Goal: Task Accomplishment & Management: Complete application form

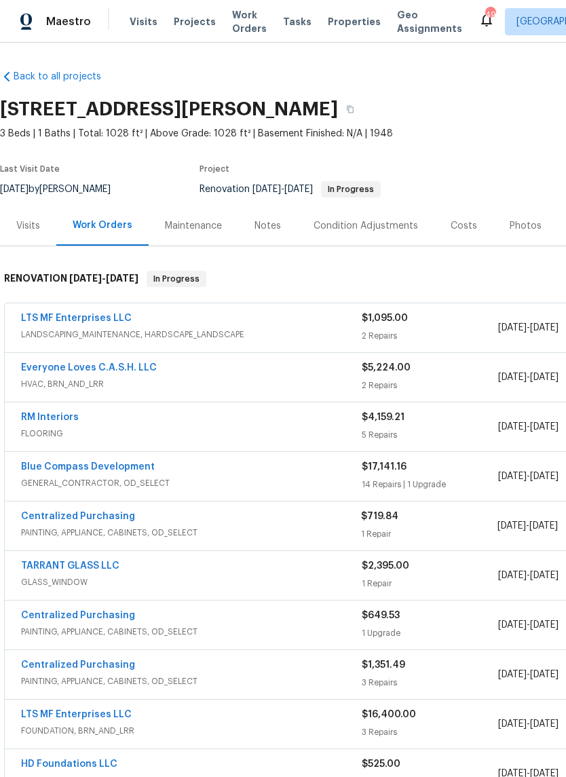
click at [93, 463] on link "Blue Compass Development" at bounding box center [88, 466] width 134 height 9
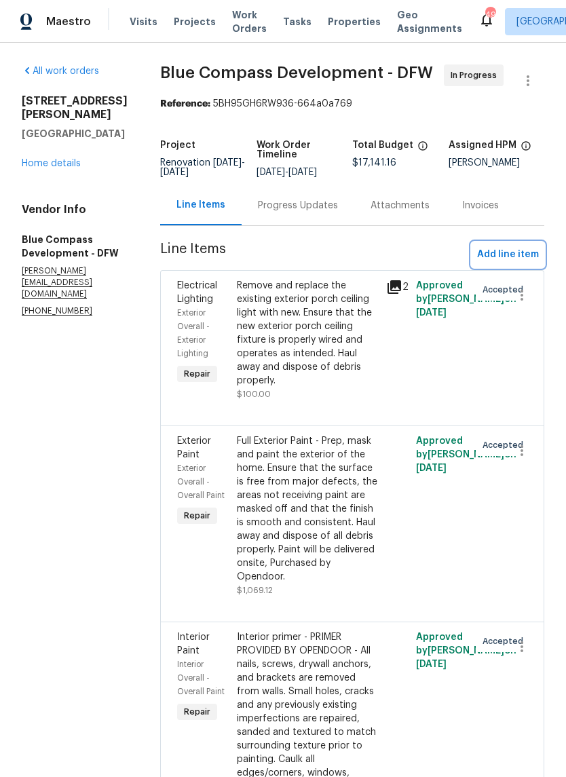
click at [505, 263] on span "Add line item" at bounding box center [508, 254] width 62 height 17
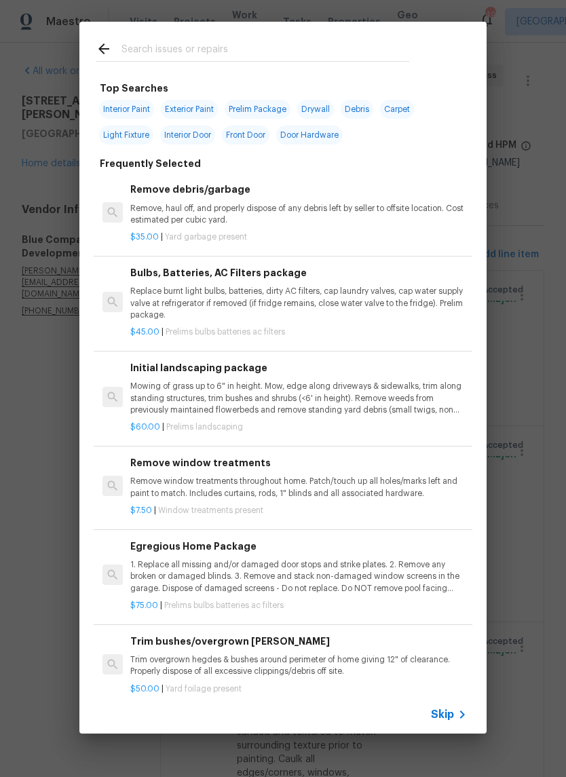
click at [256, 41] on input "text" at bounding box center [265, 51] width 288 height 20
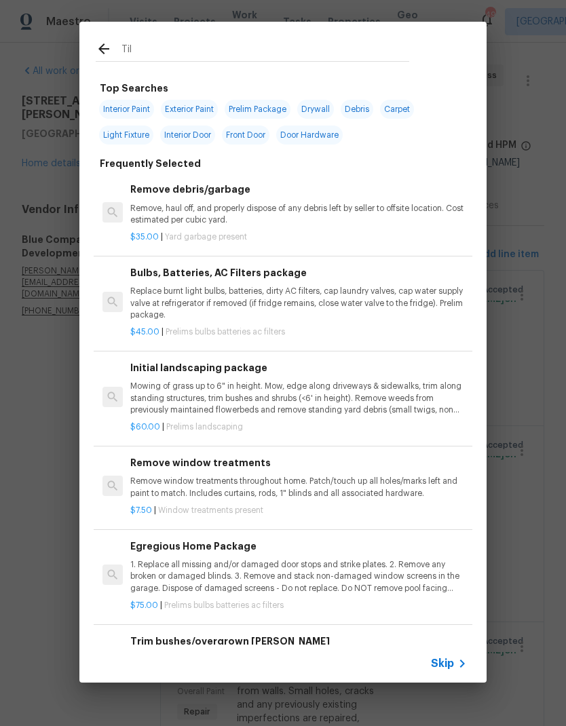
type input "Tile"
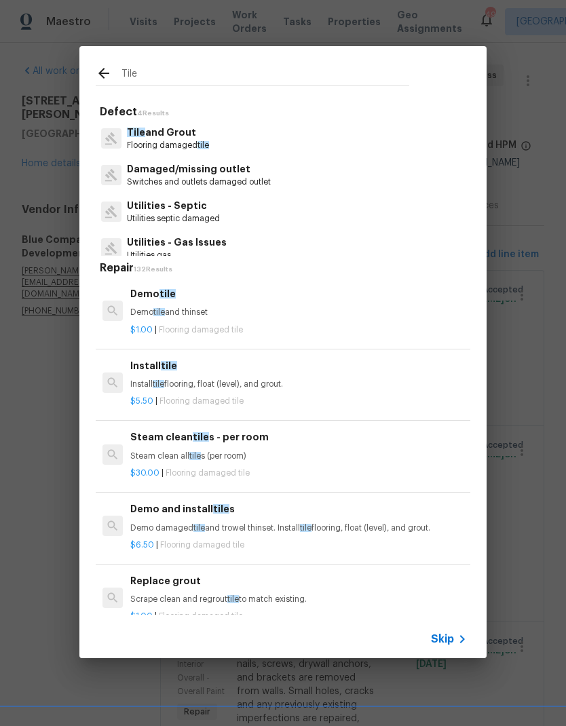
click at [153, 138] on p "Tile and Grout" at bounding box center [168, 132] width 82 height 14
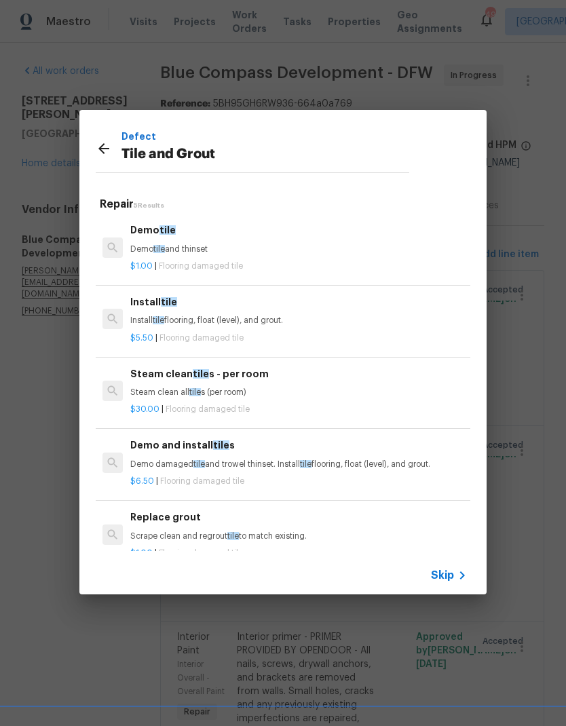
click at [158, 322] on span "tile" at bounding box center [159, 320] width 12 height 8
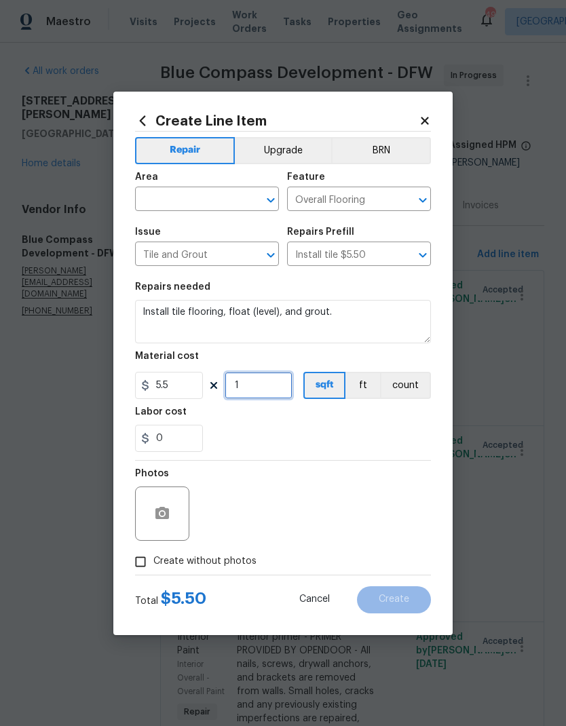
click at [275, 383] on input "1" at bounding box center [259, 385] width 68 height 27
click at [181, 378] on input "5.5" at bounding box center [169, 385] width 68 height 27
click at [181, 386] on input "5.5" at bounding box center [169, 385] width 68 height 27
click at [264, 386] on input "0" at bounding box center [259, 385] width 68 height 27
click at [409, 427] on div "0" at bounding box center [283, 438] width 296 height 27
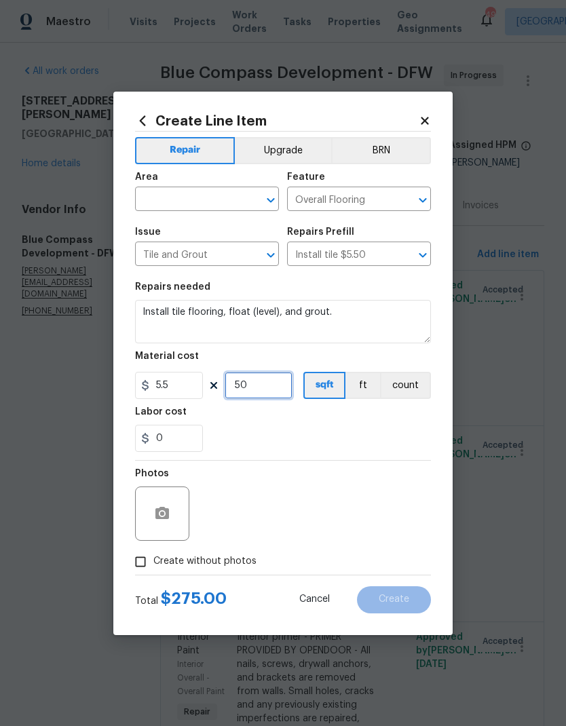
click at [258, 395] on input "50" at bounding box center [259, 385] width 68 height 27
type input "40"
click at [409, 434] on div "0" at bounding box center [283, 438] width 296 height 27
click at [155, 517] on icon "button" at bounding box center [162, 513] width 16 height 16
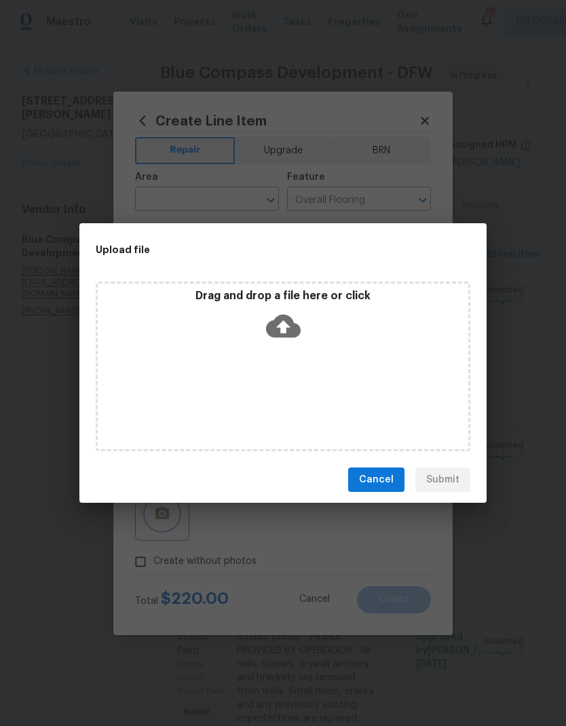
click at [142, 560] on div "Upload file Drag and drop a file here or click Cancel Submit" at bounding box center [283, 363] width 566 height 726
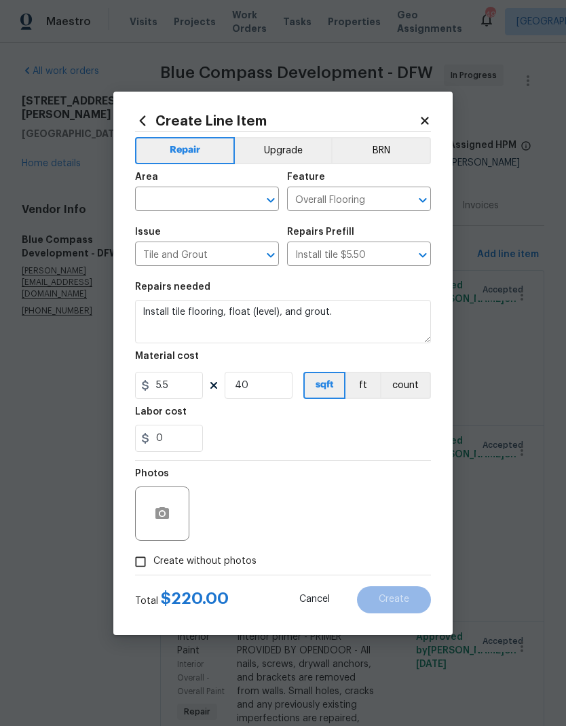
click at [139, 566] on input "Create without photos" at bounding box center [141, 562] width 26 height 26
checkbox input "true"
click at [164, 195] on input "text" at bounding box center [188, 200] width 106 height 21
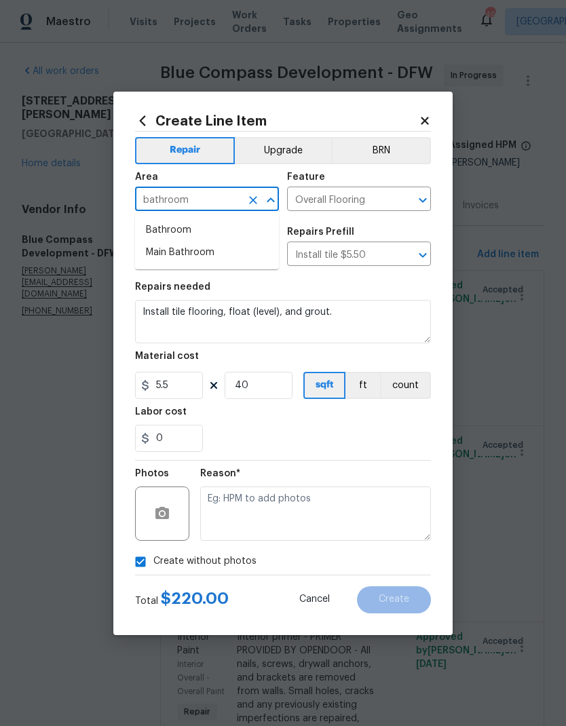
click at [174, 253] on li "Main Bathroom" at bounding box center [207, 252] width 144 height 22
type input "Main Bathroom"
click at [370, 435] on div "0" at bounding box center [283, 438] width 296 height 27
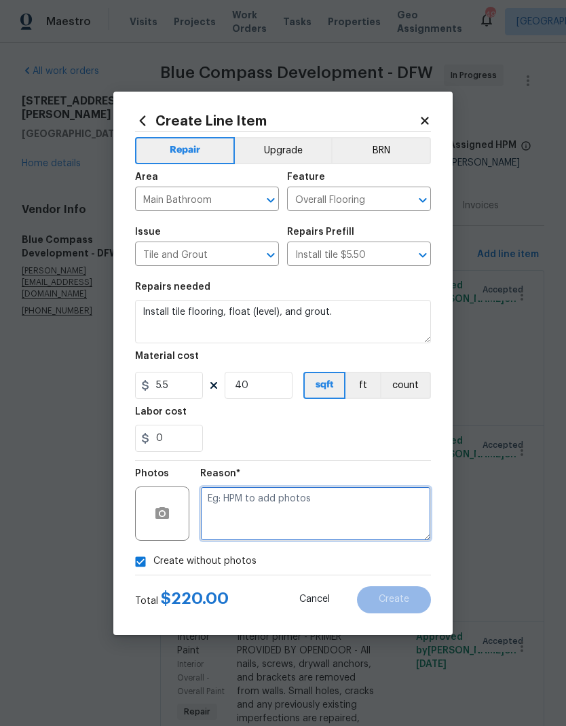
click at [356, 529] on textarea at bounding box center [315, 513] width 231 height 54
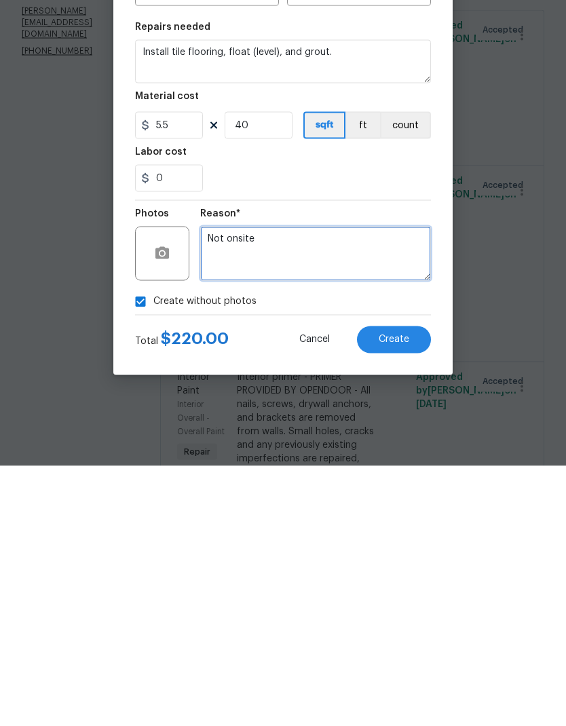
type textarea "Not onsite"
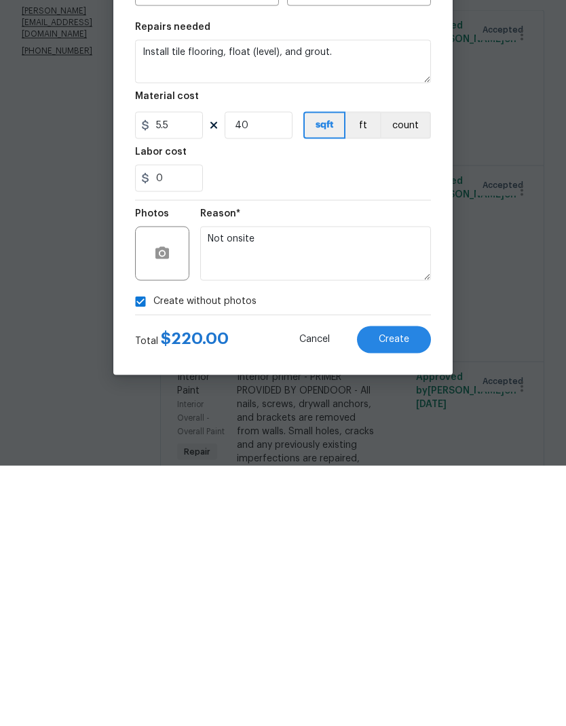
click at [370, 425] on div "0" at bounding box center [283, 438] width 296 height 27
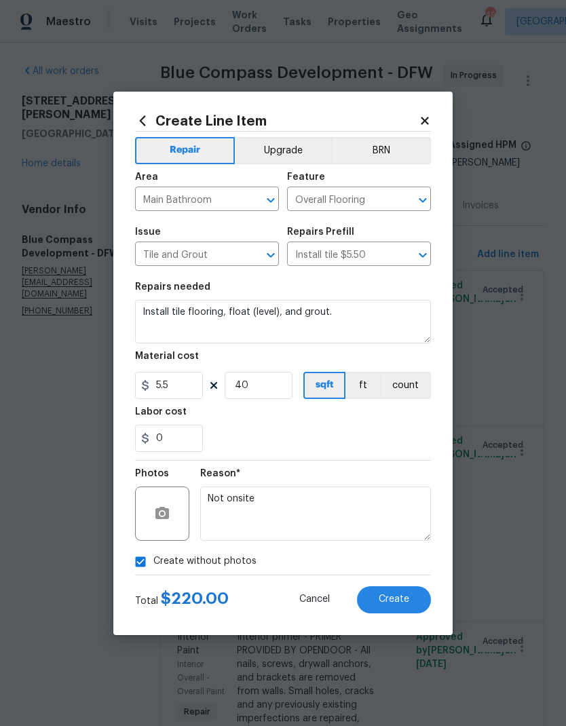
click at [405, 594] on button "Create" at bounding box center [394, 599] width 74 height 27
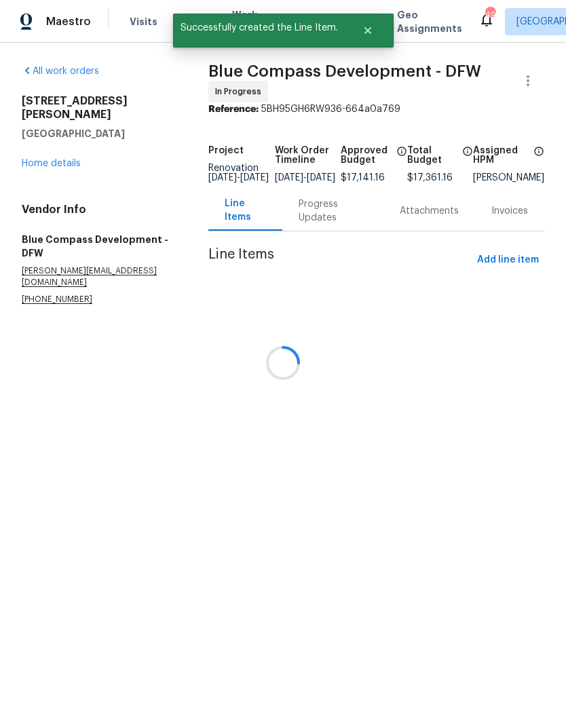
scroll to position [0, 0]
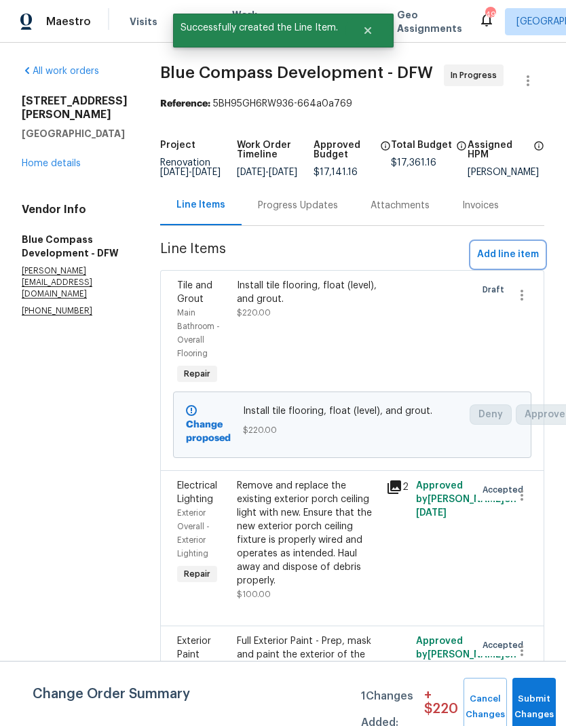
click at [516, 263] on span "Add line item" at bounding box center [508, 254] width 62 height 17
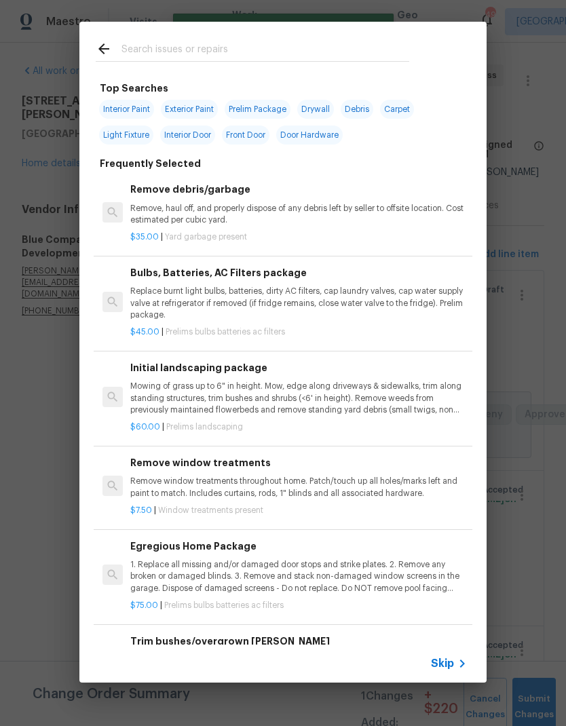
click at [220, 55] on input "text" at bounding box center [265, 51] width 288 height 20
type input "Appliance"
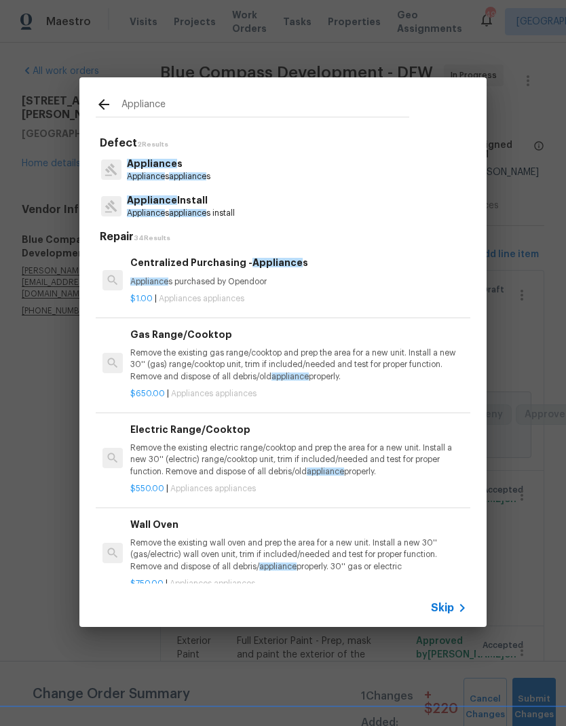
click at [153, 200] on span "Appliance" at bounding box center [152, 199] width 50 height 9
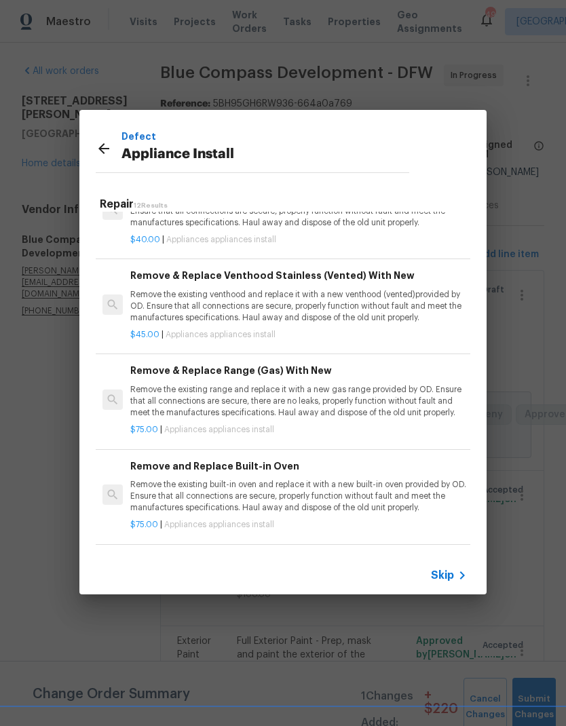
scroll to position [613, 0]
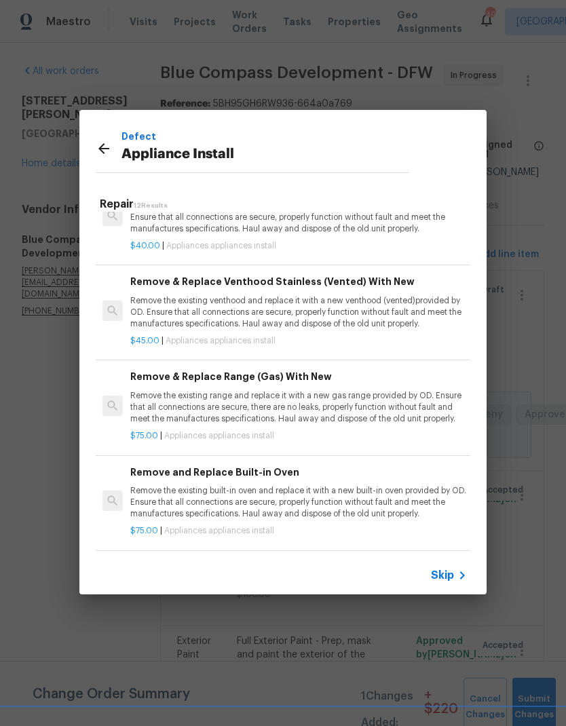
click at [440, 404] on p "Remove the existing range and replace it with a new gas range provided by OD. E…" at bounding box center [298, 407] width 336 height 35
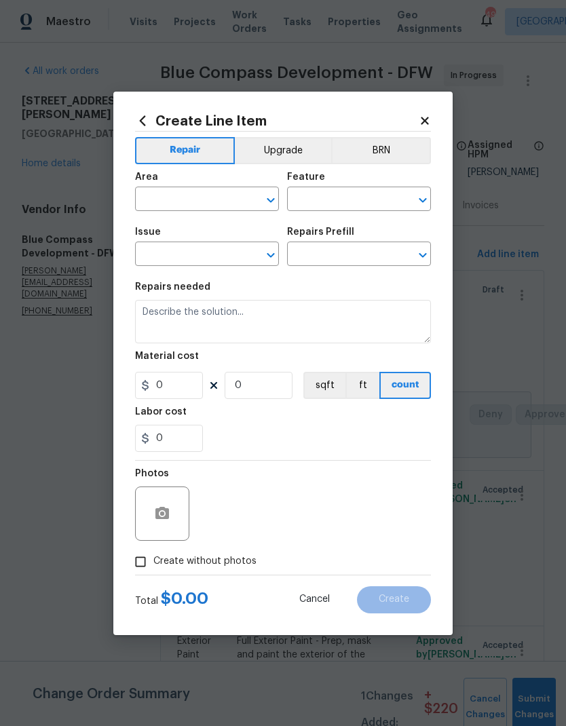
type input "Appliances"
type input "Appliance Install"
type input "Remove & Replace Range (Gas) With New $75.00"
type textarea "Remove the existing range and replace it with a new gas range provided by OD. E…"
type input "75"
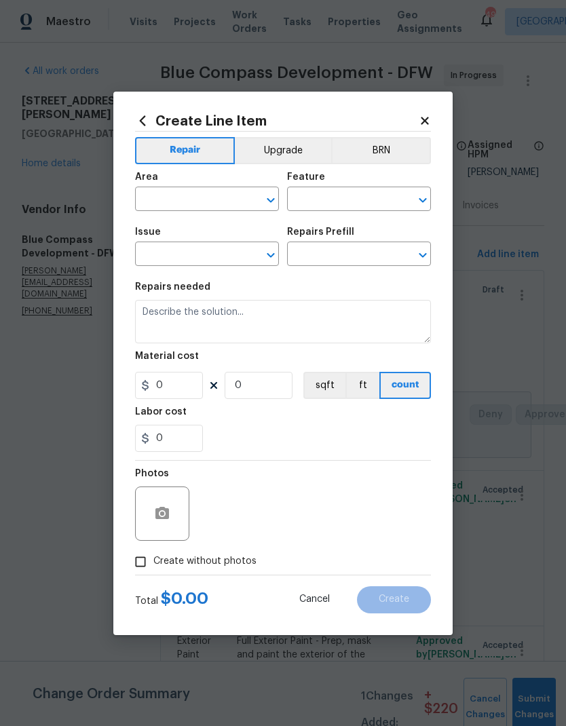
type input "1"
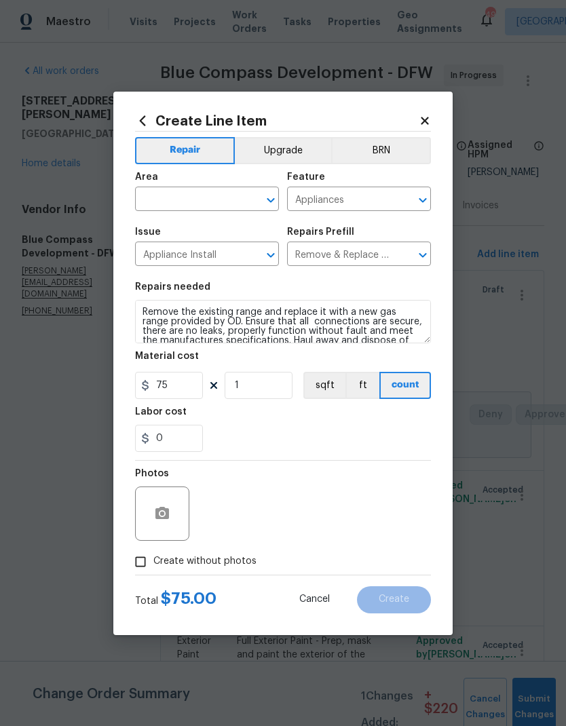
click at [219, 190] on input "text" at bounding box center [188, 200] width 106 height 21
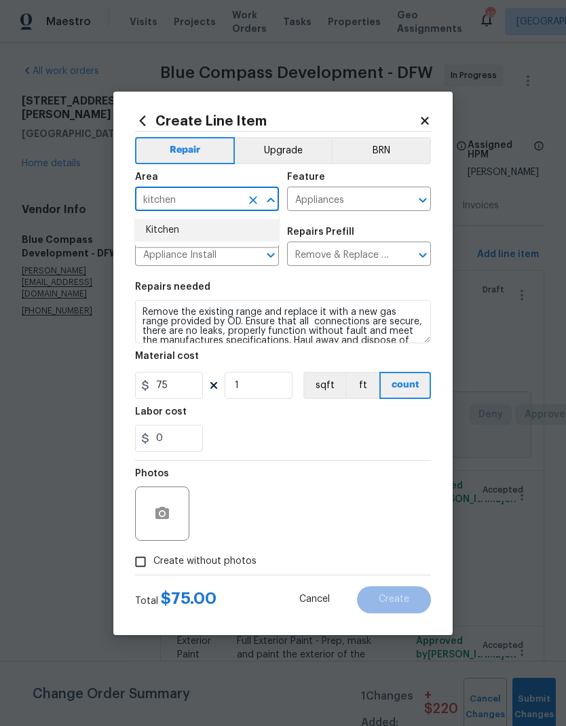
click at [165, 225] on li "Kitchen" at bounding box center [207, 230] width 144 height 22
type input "Kitchen"
click at [359, 290] on div "Repairs needed" at bounding box center [283, 291] width 296 height 18
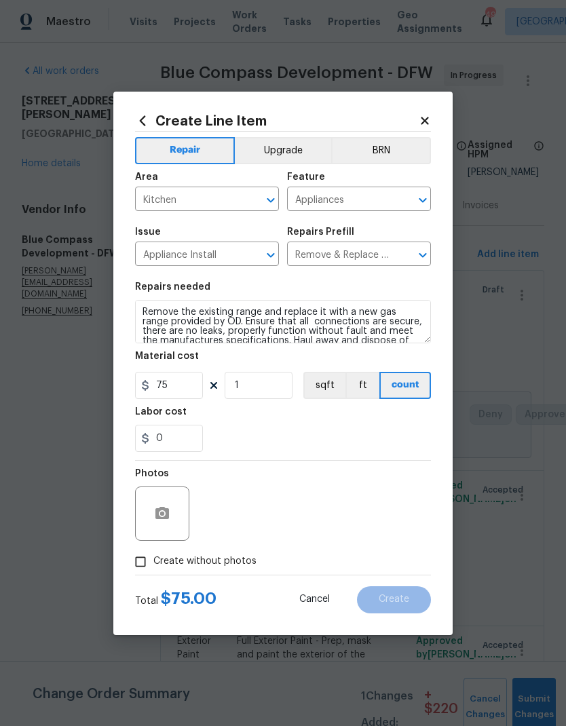
click at [390, 457] on section "Repairs needed Remove the existing range and replace it with a new gas range pr…" at bounding box center [283, 367] width 296 height 186
click at [138, 568] on input "Create without photos" at bounding box center [141, 562] width 26 height 26
checkbox input "true"
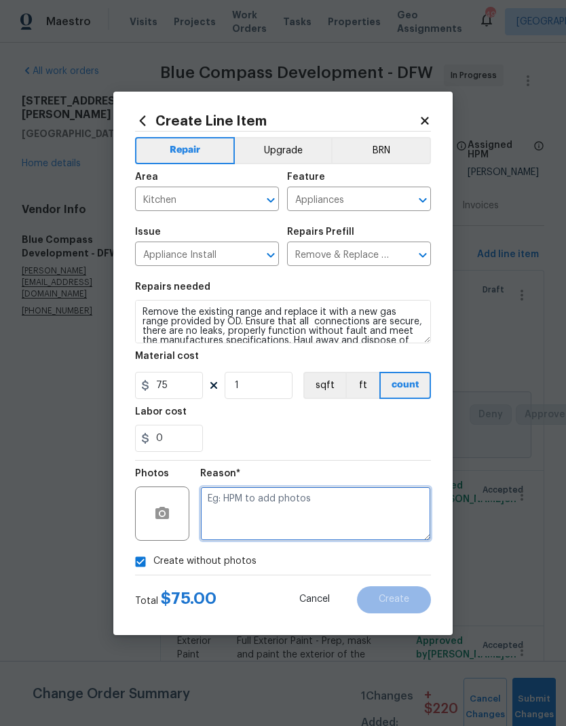
click at [367, 520] on textarea at bounding box center [315, 513] width 231 height 54
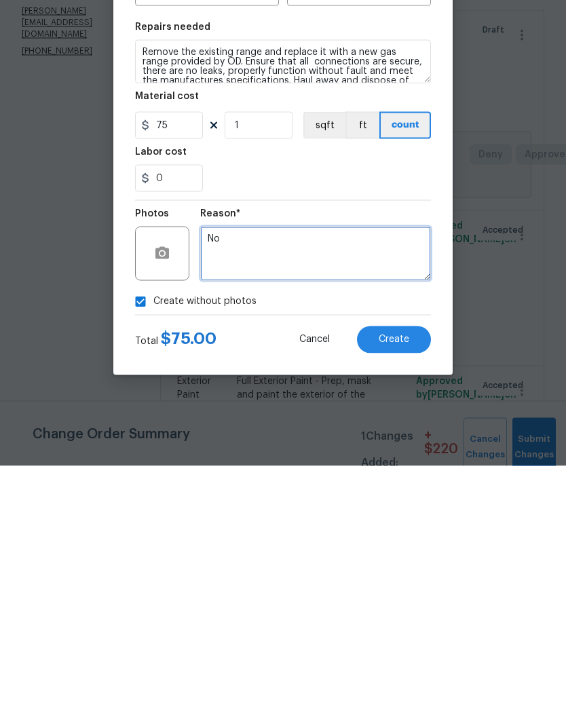
type textarea "N"
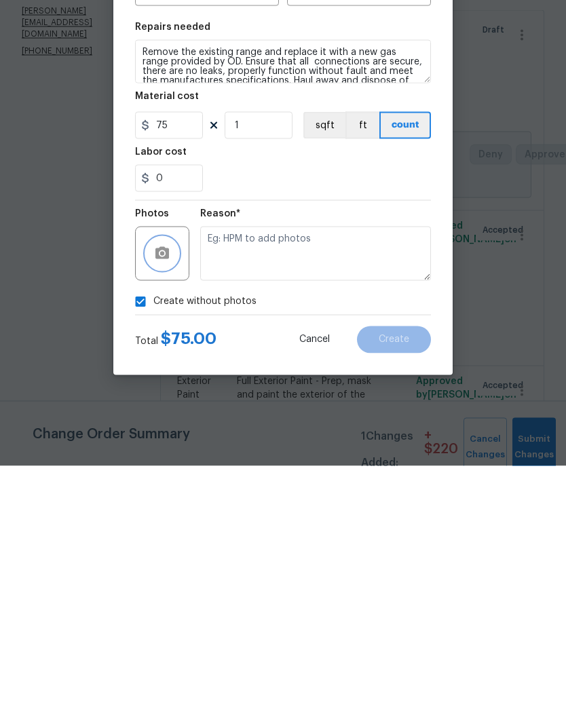
click at [165, 497] on button "button" at bounding box center [162, 513] width 33 height 33
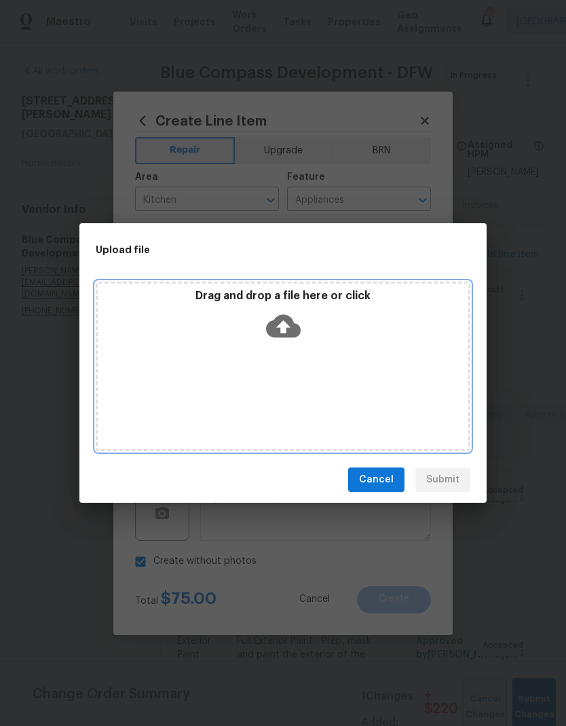
click at [286, 318] on icon at bounding box center [283, 326] width 35 height 23
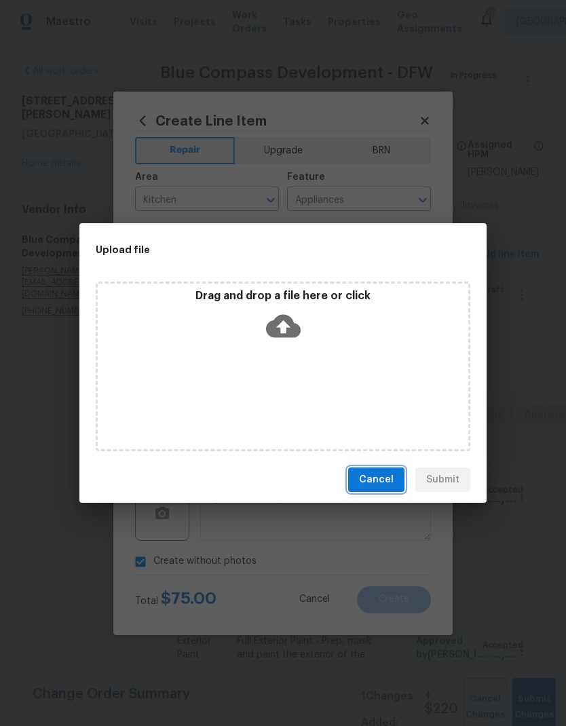
click at [378, 483] on span "Cancel" at bounding box center [376, 479] width 35 height 17
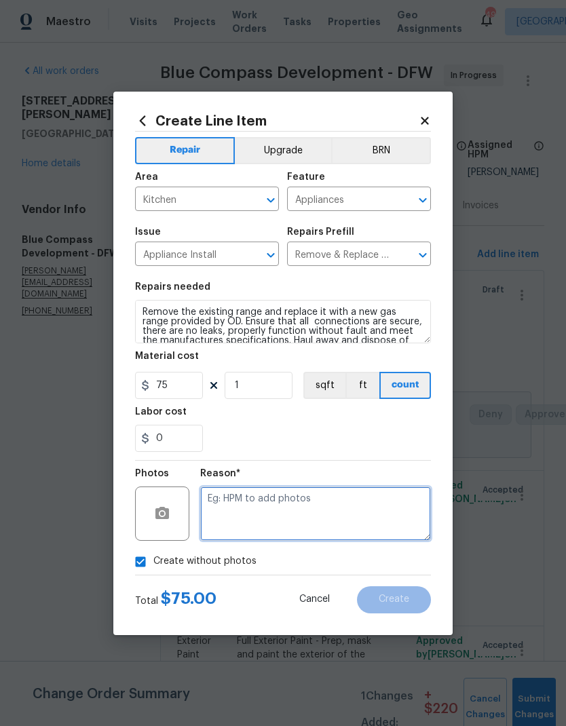
click at [349, 524] on textarea at bounding box center [315, 513] width 231 height 54
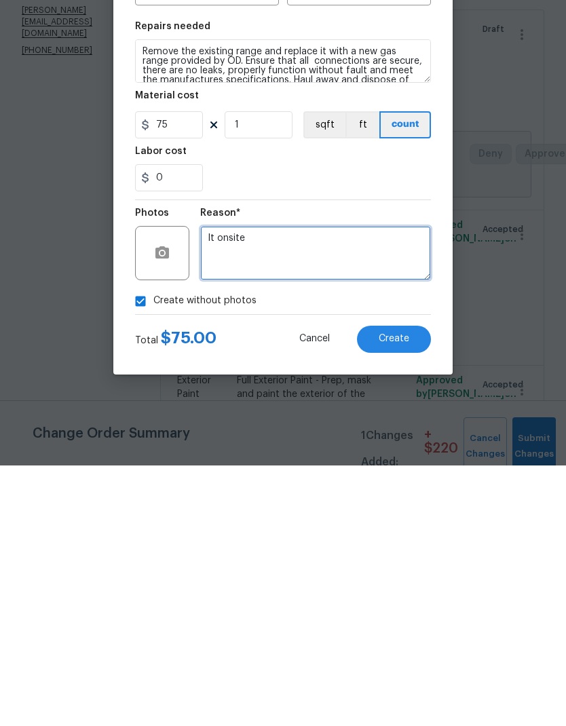
type textarea "It onsite"
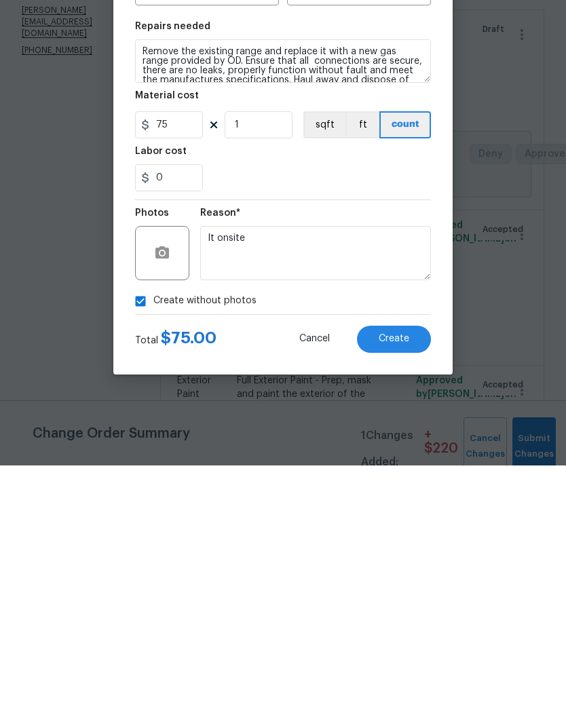
click at [359, 274] on section "Repairs needed Remove the existing range and replace it with a new gas range pr…" at bounding box center [283, 367] width 296 height 186
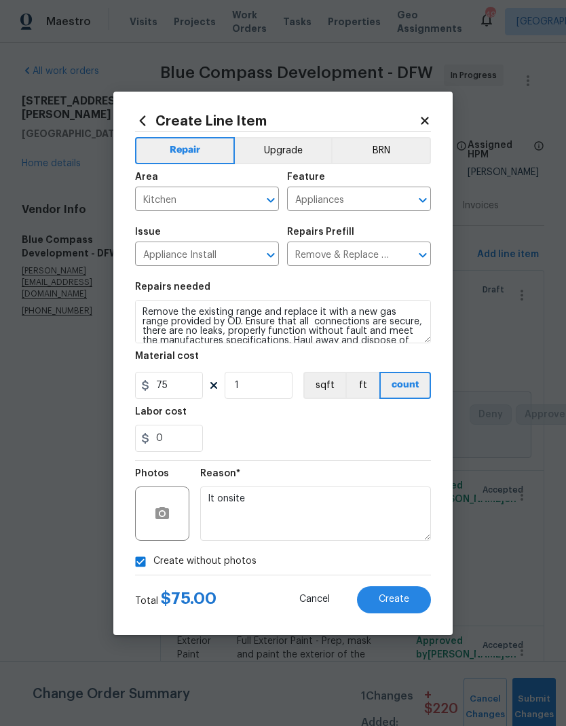
click at [387, 591] on button "Create" at bounding box center [394, 599] width 74 height 27
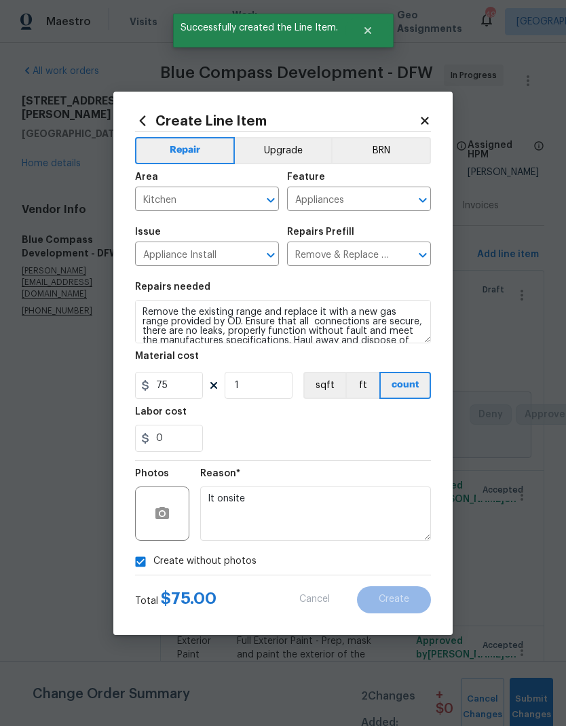
click at [400, 625] on div "Exterior Paint Exterior Overall - Overall Paint Repair Full Exterior Paint - Pr…" at bounding box center [352, 723] width 384 height 196
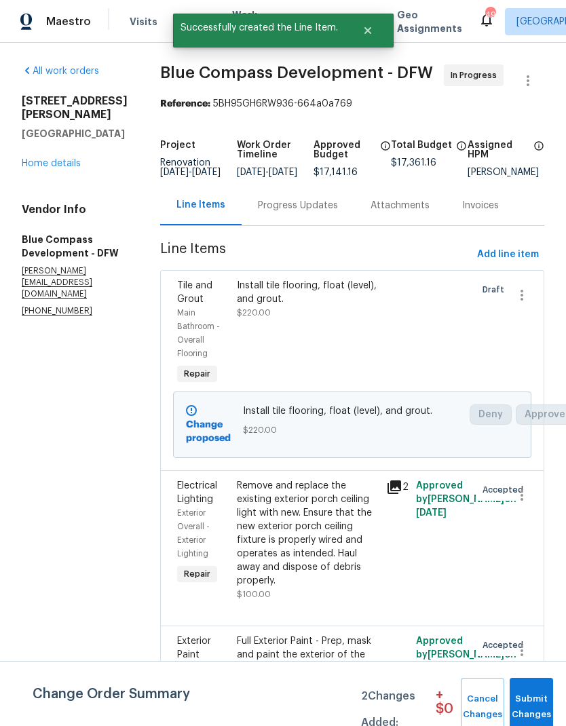
scroll to position [0, 0]
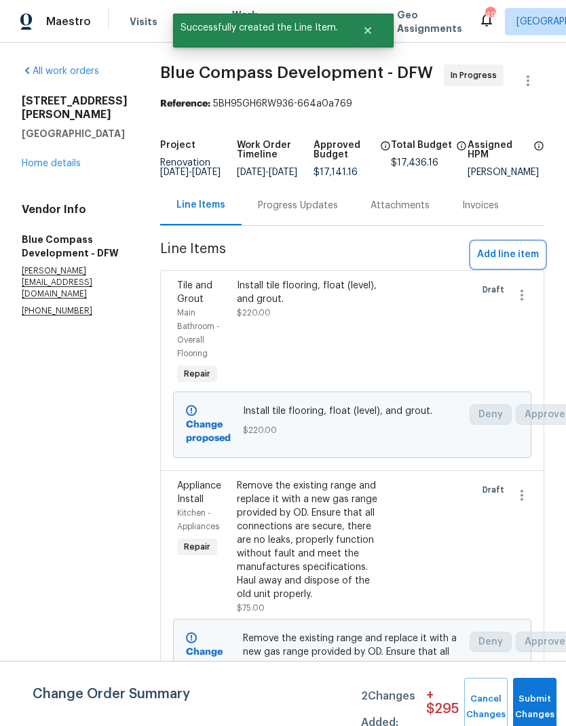
click at [505, 263] on span "Add line item" at bounding box center [508, 254] width 62 height 17
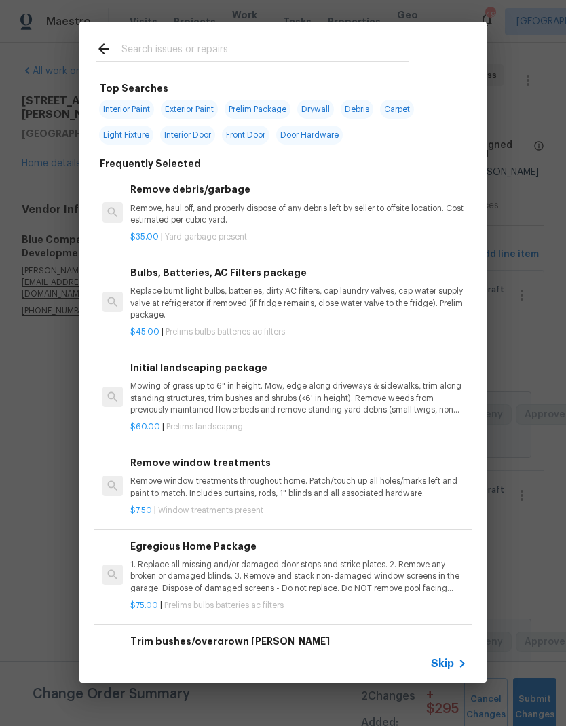
click at [328, 50] on input "text" at bounding box center [265, 51] width 288 height 20
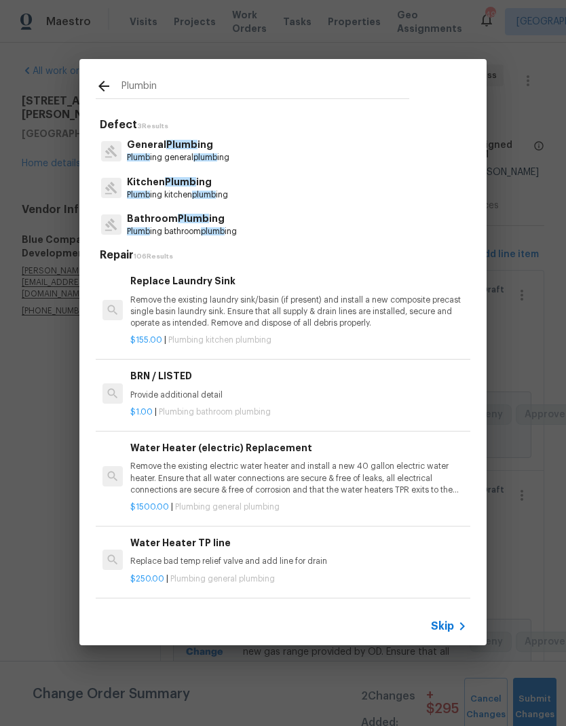
type input "Plumbing"
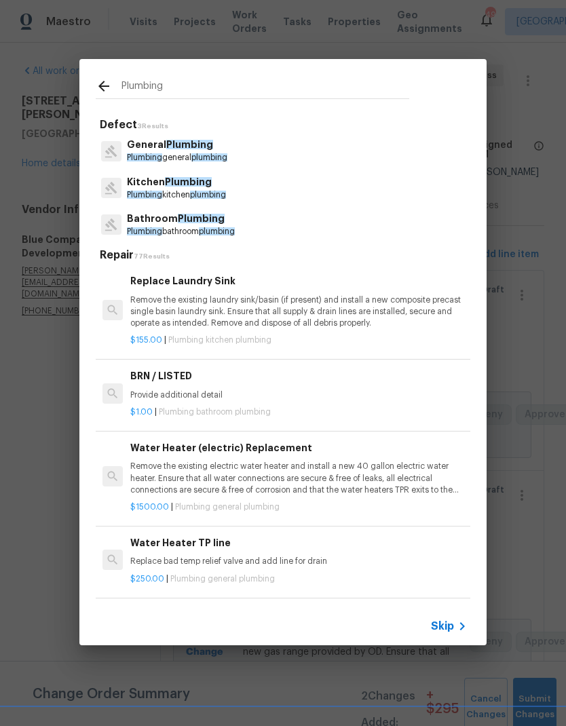
click at [144, 146] on p "General Plumbing" at bounding box center [177, 145] width 100 height 14
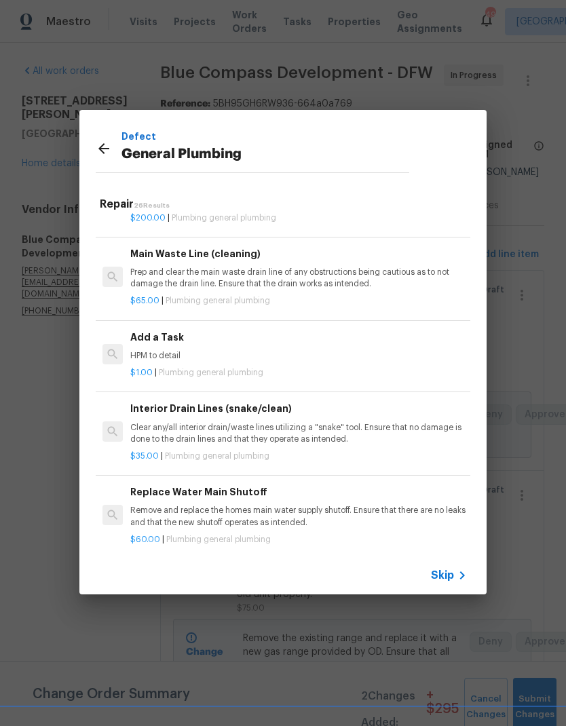
scroll to position [1426, 0]
click at [213, 350] on p "HPM to detail" at bounding box center [298, 356] width 336 height 12
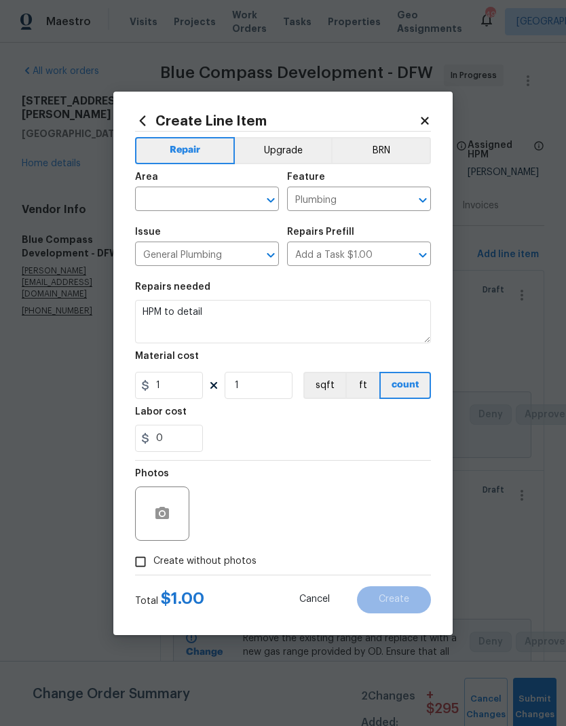
click at [172, 196] on input "text" at bounding box center [188, 200] width 106 height 21
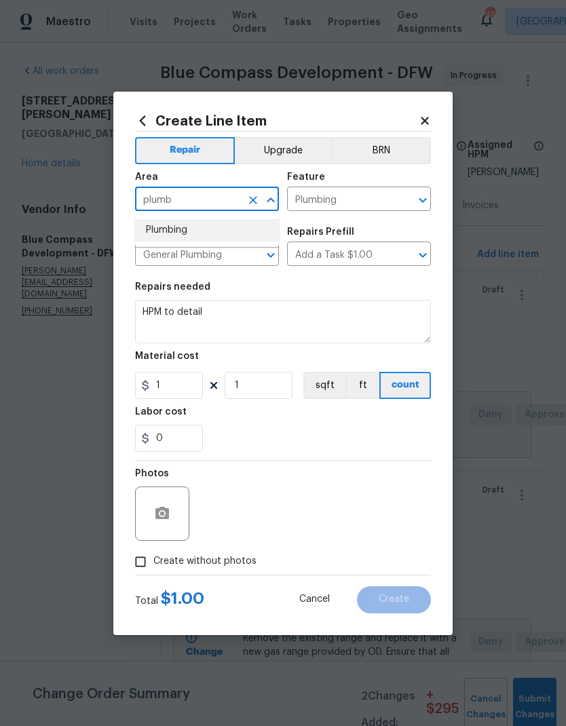
click at [168, 225] on li "Plumbing" at bounding box center [207, 230] width 144 height 22
type input "Plumbing"
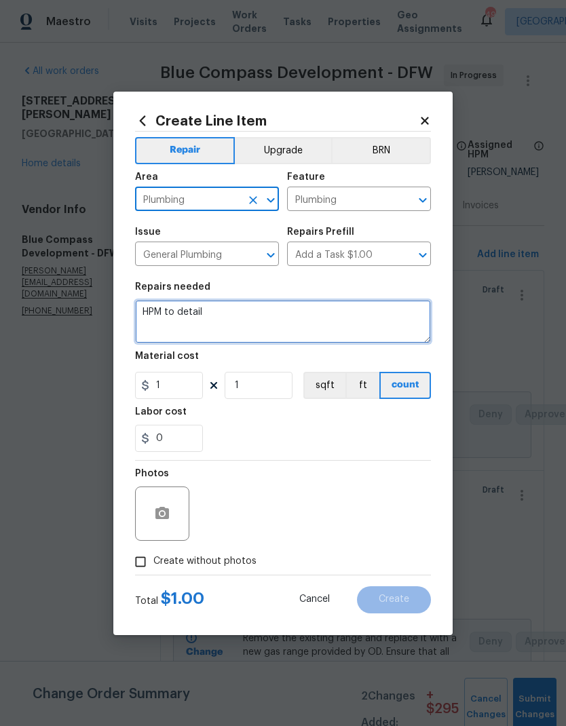
click at [167, 324] on textarea "HPM to detail" at bounding box center [283, 321] width 296 height 43
click at [230, 313] on textarea "HPM to detail" at bounding box center [283, 321] width 296 height 43
type textarea "H"
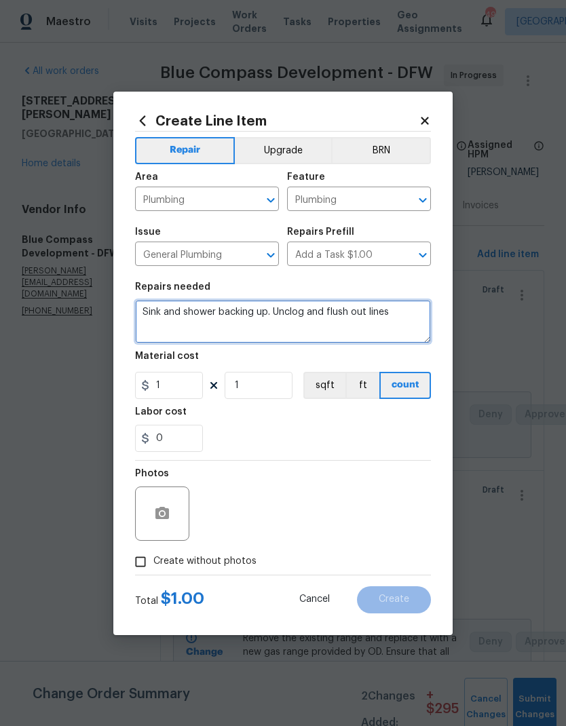
type textarea "Sink and shower backing up. Unclog and flush out lines"
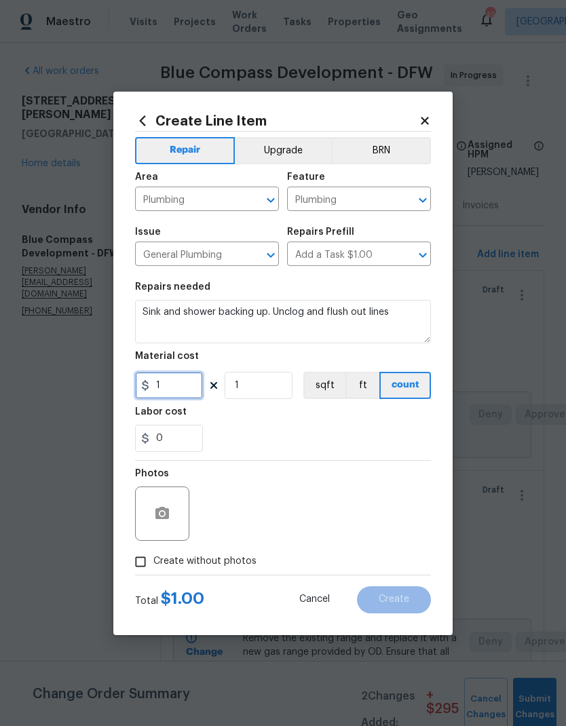
click at [172, 393] on input "1" at bounding box center [169, 385] width 68 height 27
type input "500"
click at [400, 423] on div "Labor cost" at bounding box center [283, 416] width 296 height 18
click at [144, 556] on input "Create without photos" at bounding box center [141, 562] width 26 height 26
checkbox input "true"
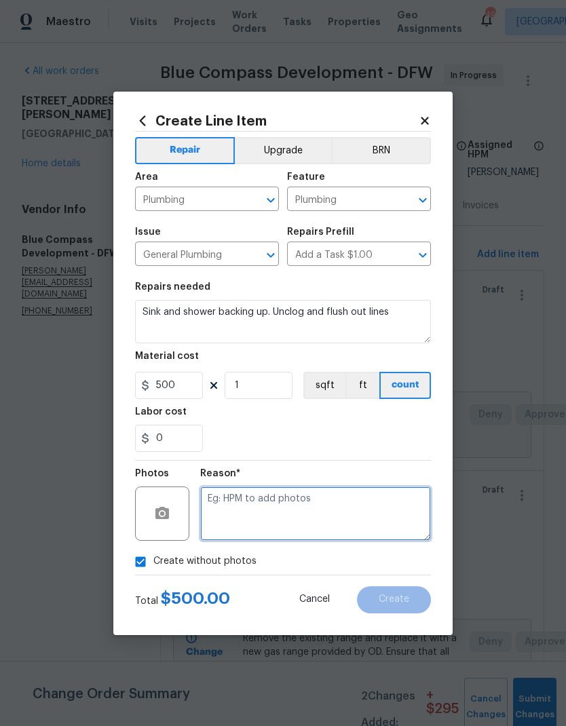
click at [365, 519] on textarea at bounding box center [315, 513] width 231 height 54
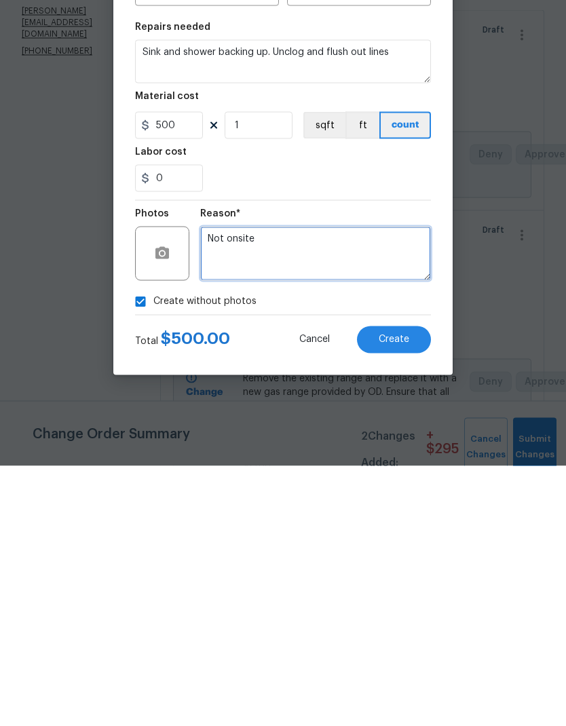
type textarea "Not onsite"
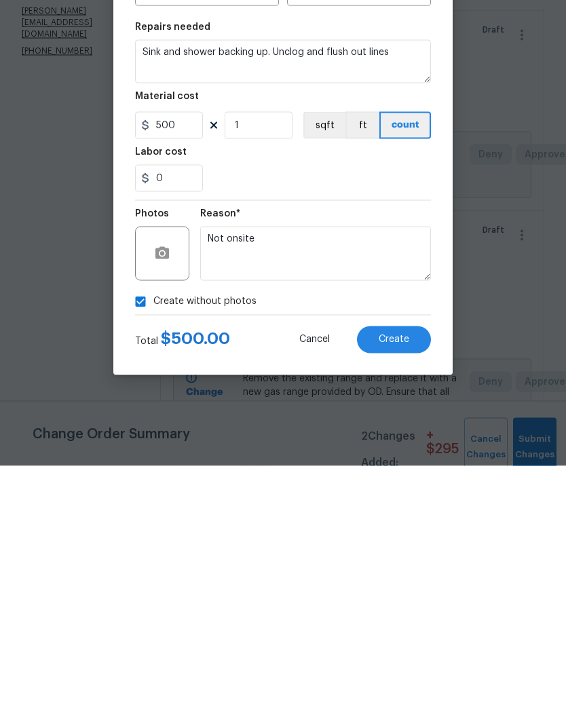
click at [400, 586] on button "Create" at bounding box center [394, 599] width 74 height 27
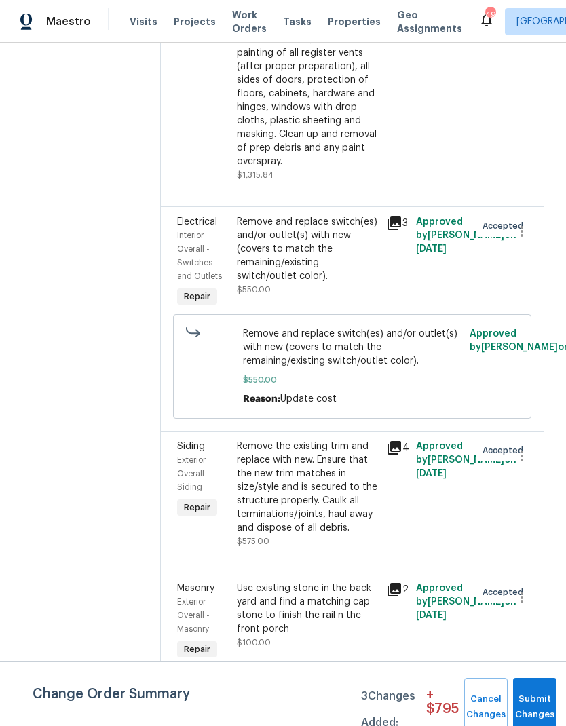
scroll to position [0, 0]
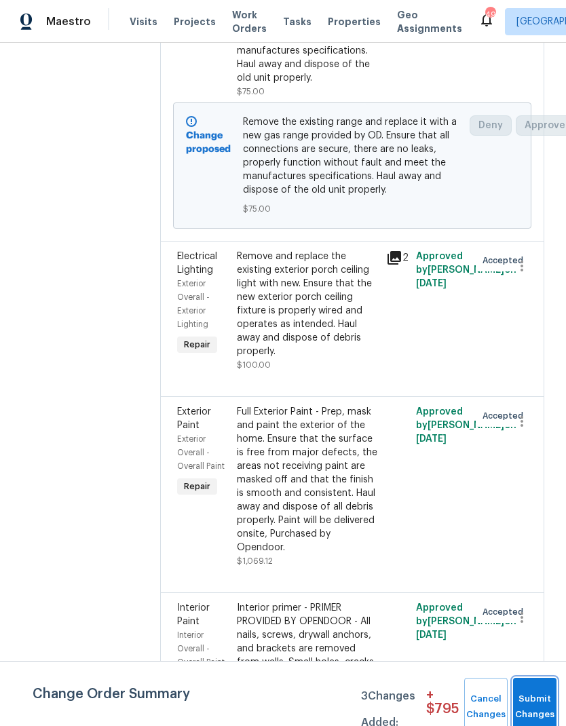
click at [519, 701] on button "Submit Changes" at bounding box center [534, 707] width 43 height 58
